Goal: Entertainment & Leisure: Consume media (video, audio)

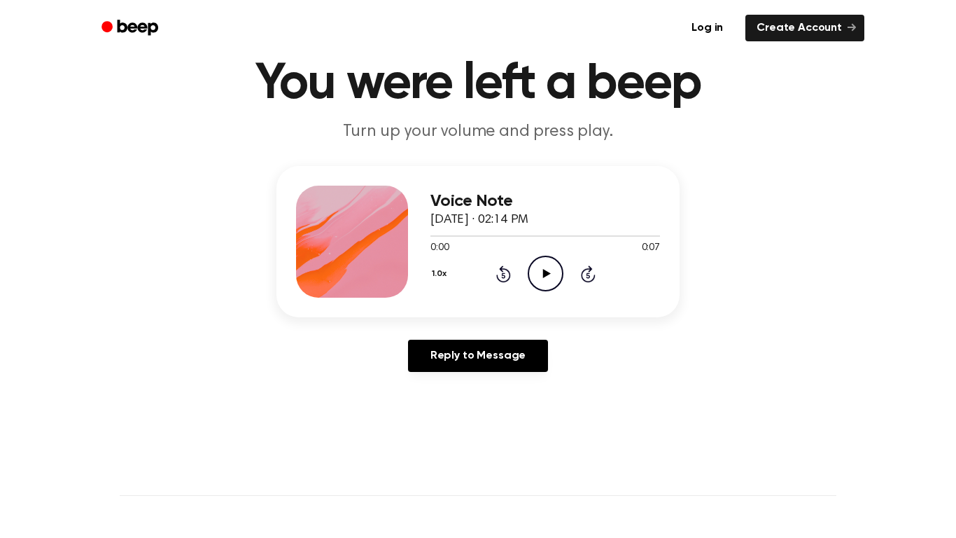
click at [543, 262] on icon "Play Audio" at bounding box center [546, 273] width 36 height 36
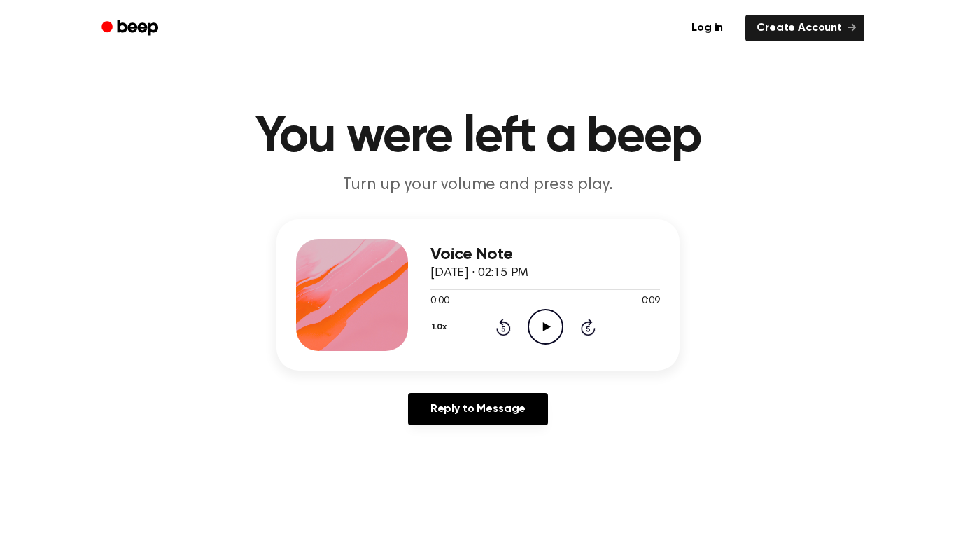
click at [554, 325] on icon "Play Audio" at bounding box center [546, 327] width 36 height 36
click at [552, 320] on icon "Play Audio" at bounding box center [546, 327] width 36 height 36
click at [556, 323] on icon "Play Audio" at bounding box center [546, 327] width 36 height 36
click at [548, 332] on icon "Play Audio" at bounding box center [546, 327] width 36 height 36
click at [556, 330] on icon "Play Audio" at bounding box center [546, 327] width 36 height 36
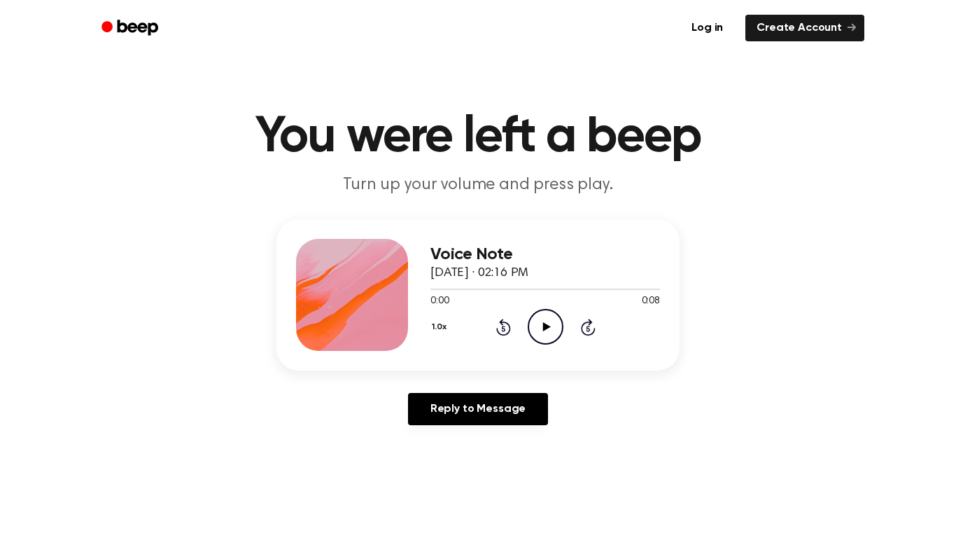
click at [549, 328] on icon "Play Audio" at bounding box center [546, 327] width 36 height 36
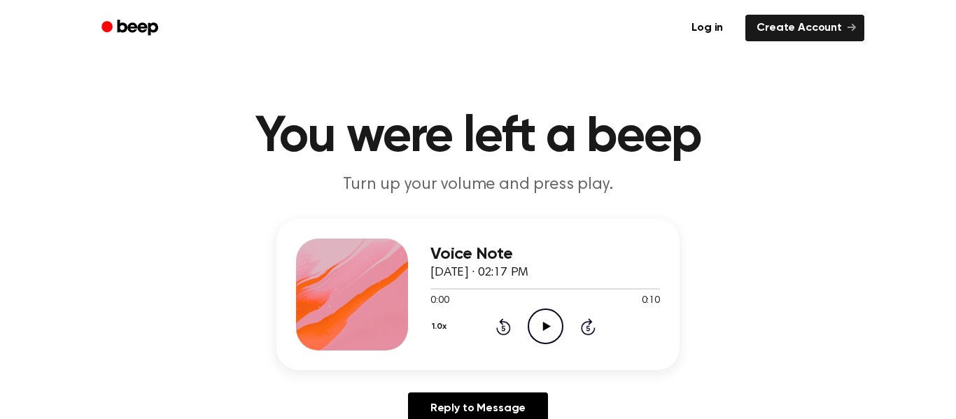
click at [542, 323] on icon "Play Audio" at bounding box center [546, 327] width 36 height 36
click at [559, 323] on icon "Play Audio" at bounding box center [546, 327] width 36 height 36
click at [533, 321] on icon "Play Audio" at bounding box center [546, 327] width 36 height 36
click at [544, 330] on icon "Play Audio" at bounding box center [546, 327] width 36 height 36
click at [544, 335] on icon "Play Audio" at bounding box center [546, 327] width 36 height 36
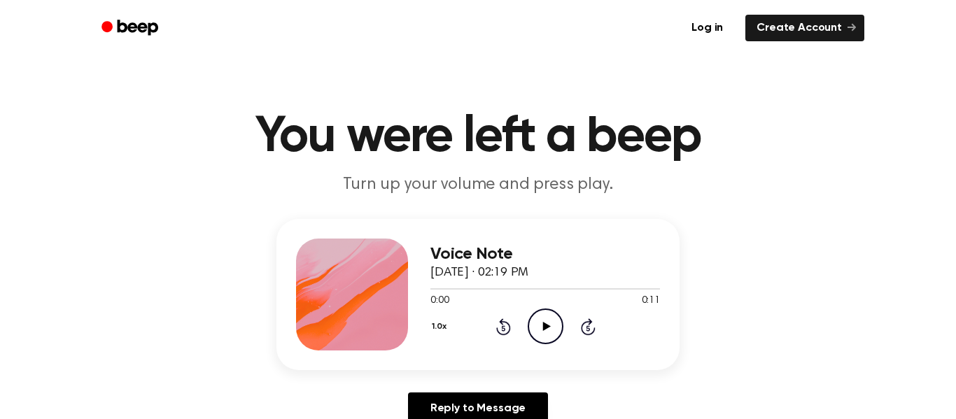
click at [541, 312] on icon "Play Audio" at bounding box center [546, 327] width 36 height 36
click at [545, 325] on icon at bounding box center [546, 326] width 8 height 9
click at [544, 321] on icon "Play Audio" at bounding box center [546, 327] width 36 height 36
click at [552, 323] on icon "Play Audio" at bounding box center [546, 327] width 36 height 36
click at [551, 329] on icon "Play Audio" at bounding box center [546, 327] width 36 height 36
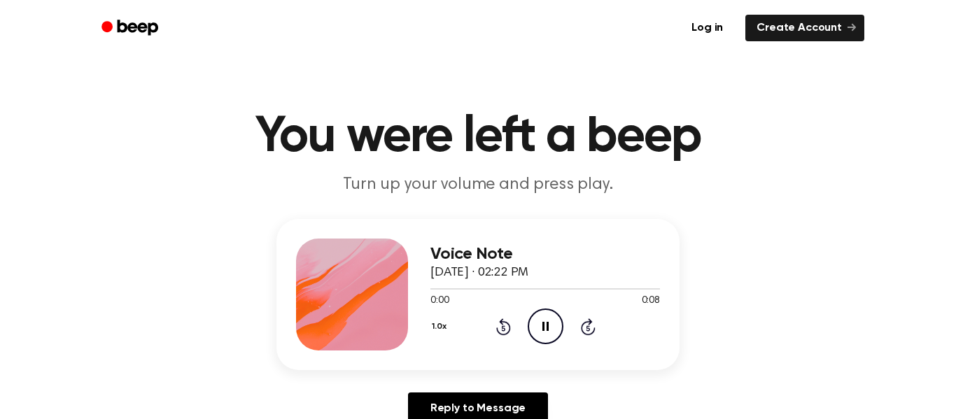
click at [551, 329] on icon "Pause Audio" at bounding box center [546, 327] width 36 height 36
click at [543, 332] on icon "Play Audio" at bounding box center [546, 327] width 36 height 36
click at [542, 320] on icon "Play Audio" at bounding box center [546, 327] width 36 height 36
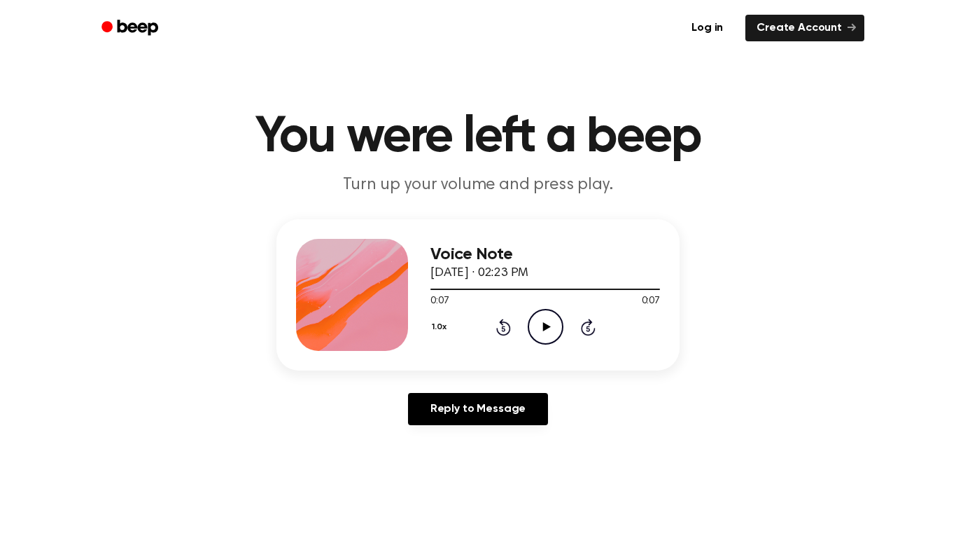
click at [542, 325] on icon at bounding box center [546, 326] width 8 height 9
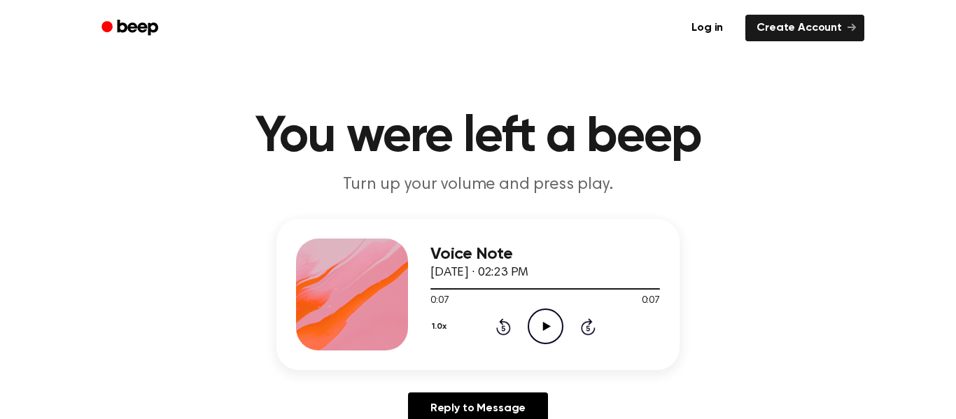
click at [541, 328] on icon "Play Audio" at bounding box center [546, 327] width 36 height 36
click at [557, 324] on icon "Play Audio" at bounding box center [546, 327] width 36 height 36
click at [542, 322] on icon "Play Audio" at bounding box center [546, 327] width 36 height 36
click at [535, 324] on icon "Play Audio" at bounding box center [546, 327] width 36 height 36
